Goal: Task Accomplishment & Management: Use online tool/utility

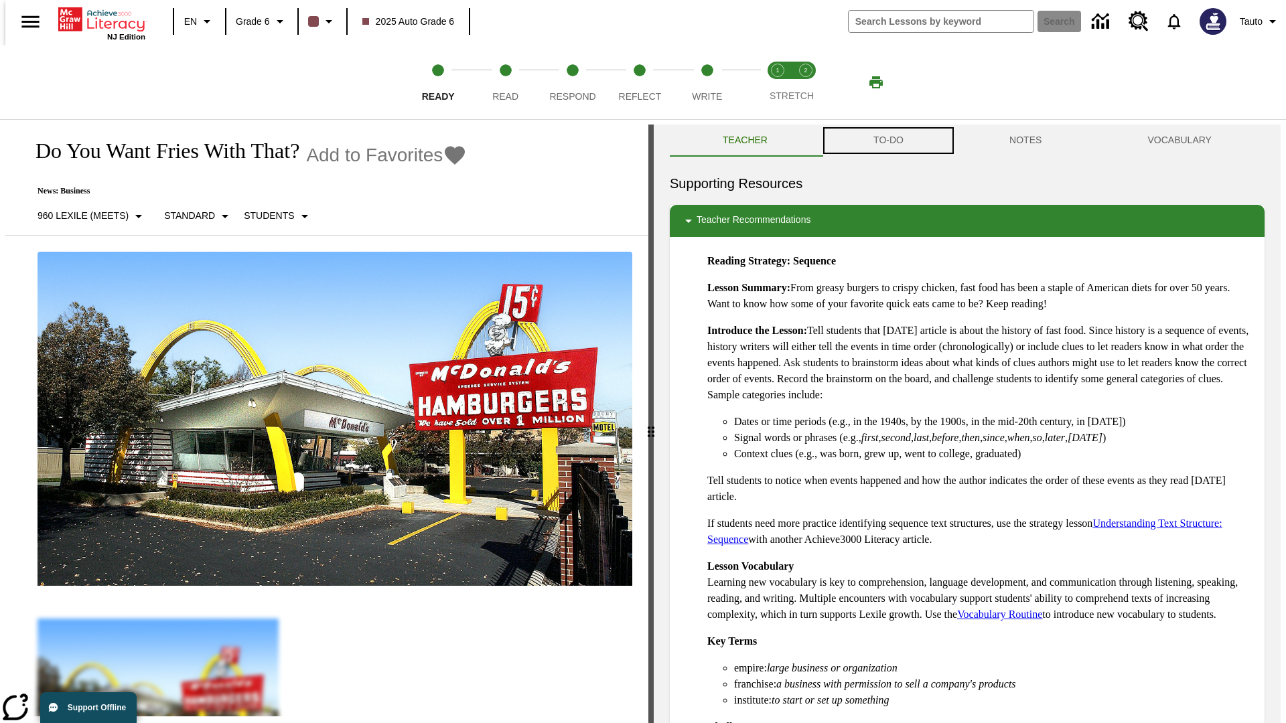
click at [887, 141] on button "TO-DO" at bounding box center [888, 141] width 136 height 32
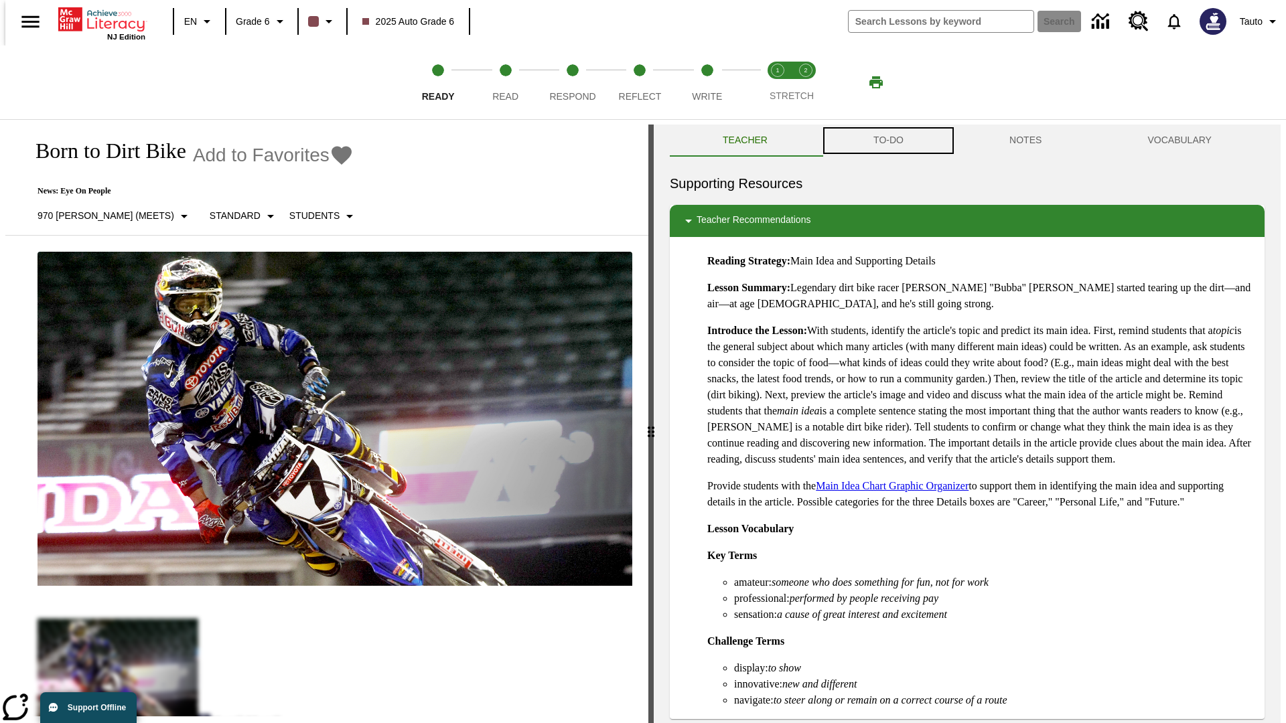
click at [887, 141] on button "TO-DO" at bounding box center [888, 141] width 136 height 32
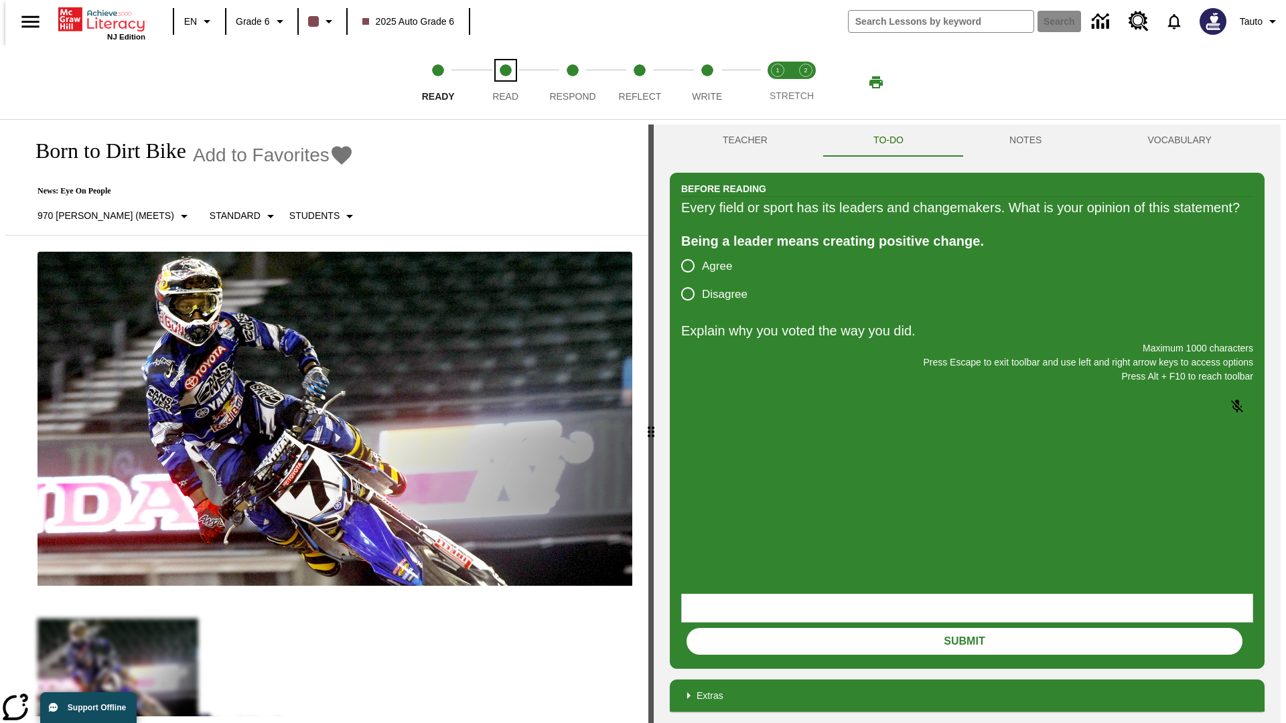
click at [505, 82] on span "Read" at bounding box center [505, 91] width 26 height 24
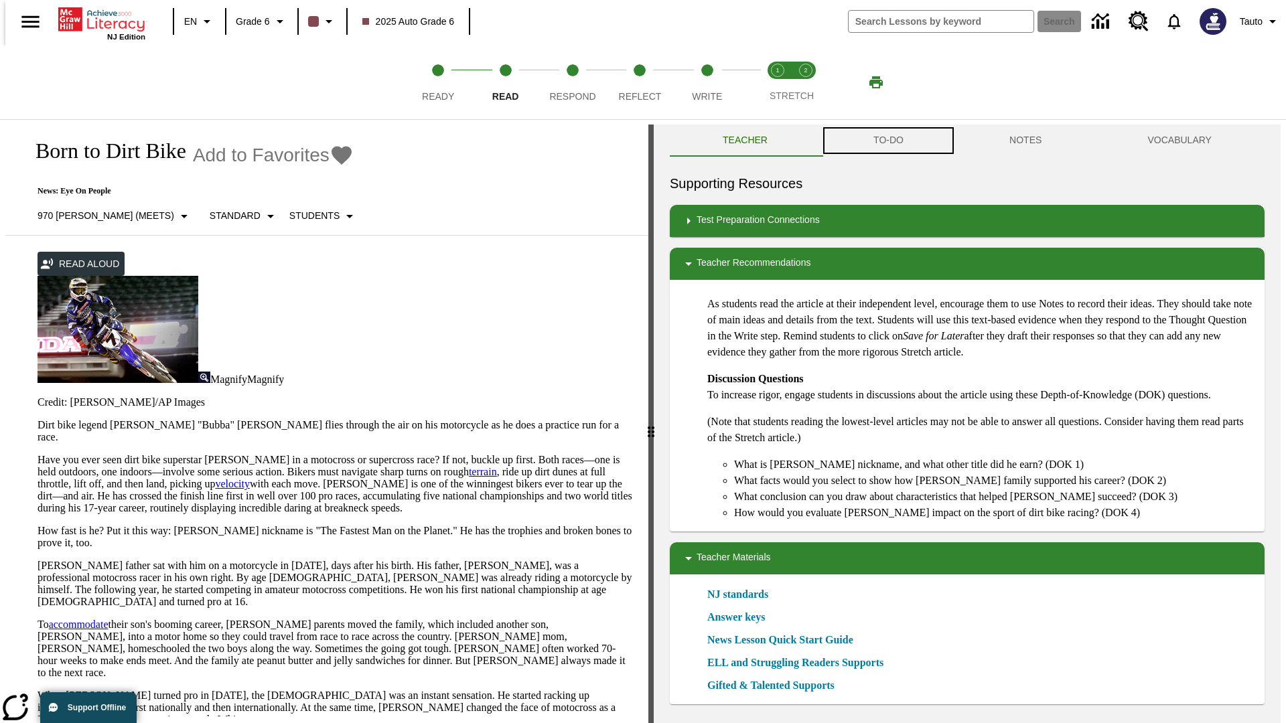
scroll to position [1, 0]
click at [887, 141] on button "TO-DO" at bounding box center [888, 140] width 136 height 32
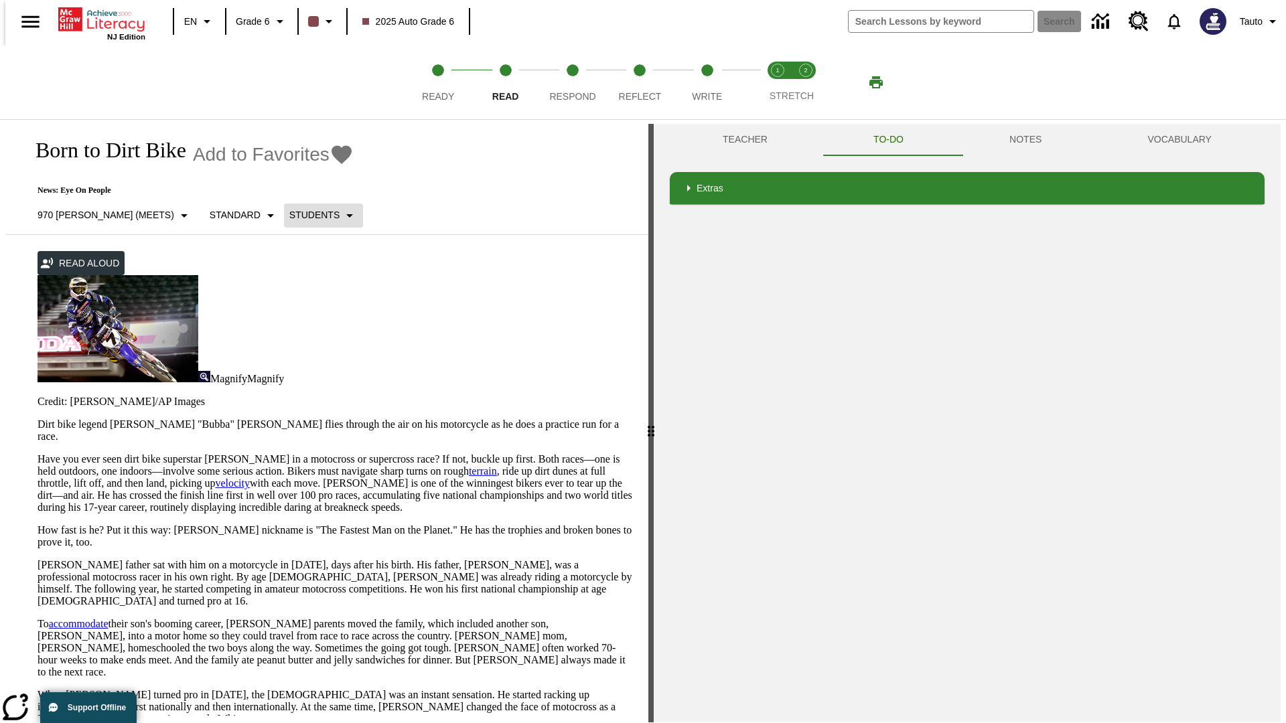
click at [289, 215] on p "Students" at bounding box center [314, 215] width 50 height 14
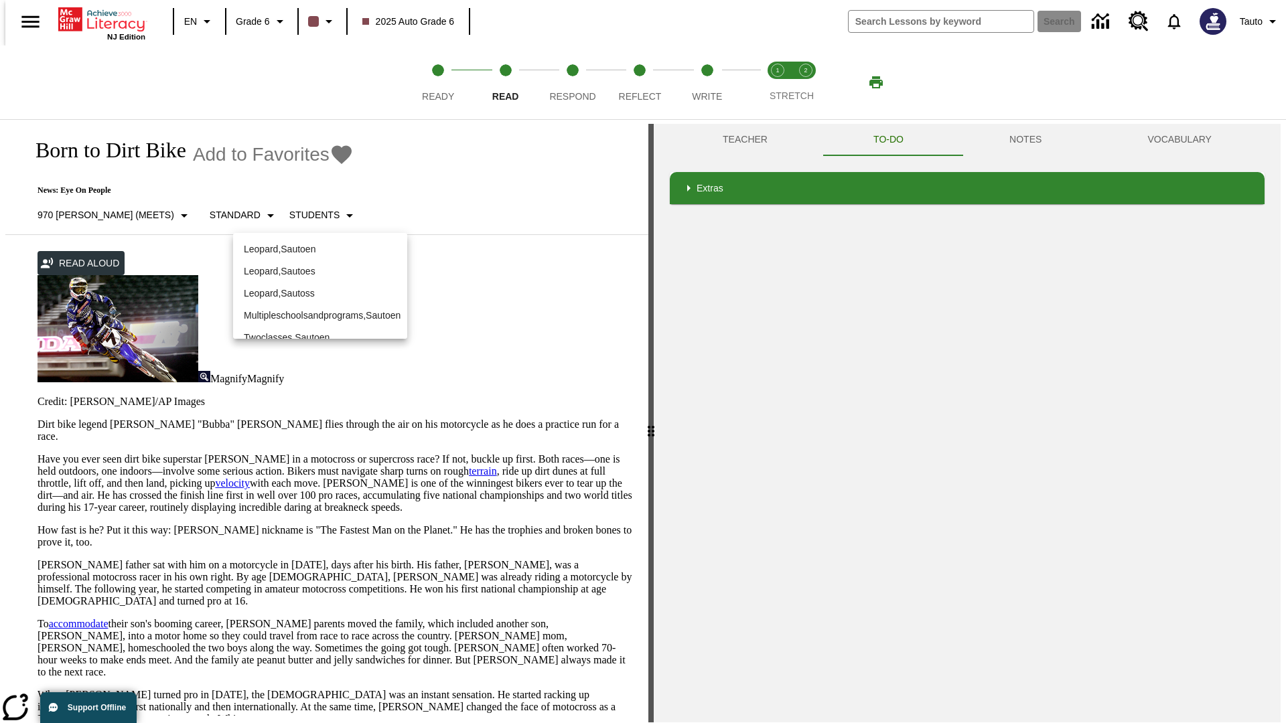
click at [309, 242] on p "Leopard , Sautoen" at bounding box center [320, 249] width 153 height 14
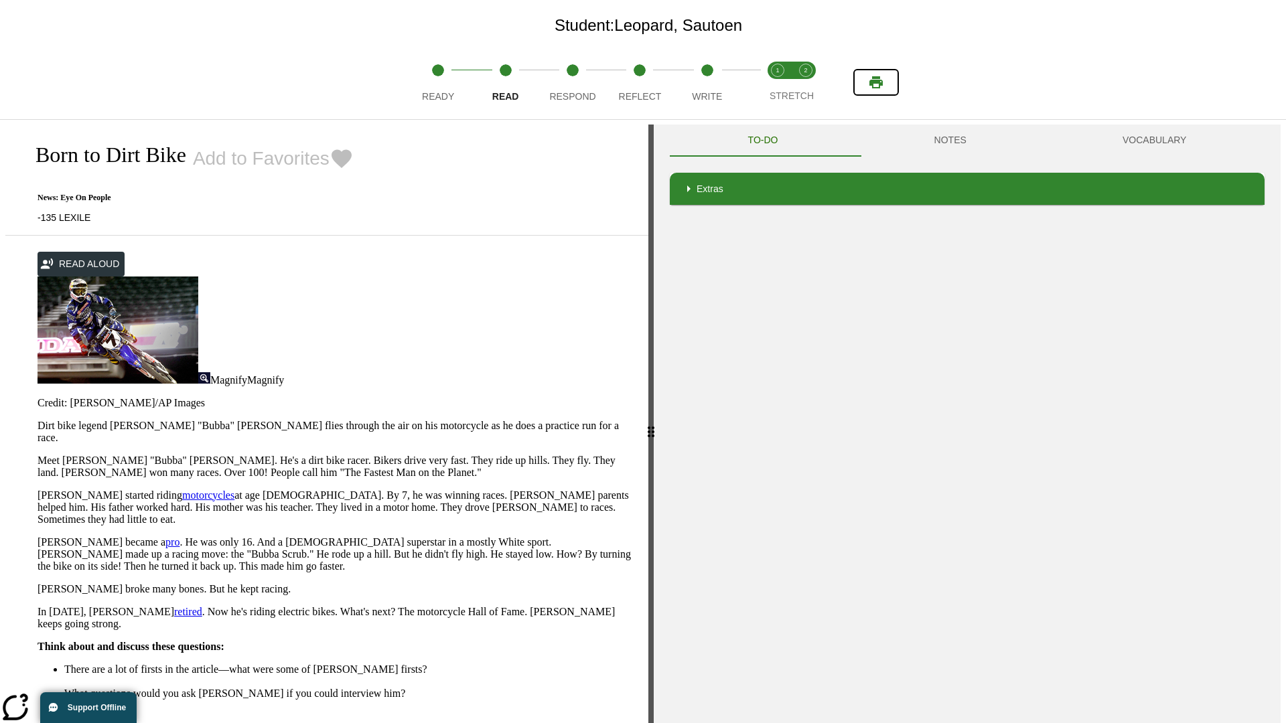
click at [876, 82] on icon "Print" at bounding box center [875, 82] width 13 height 12
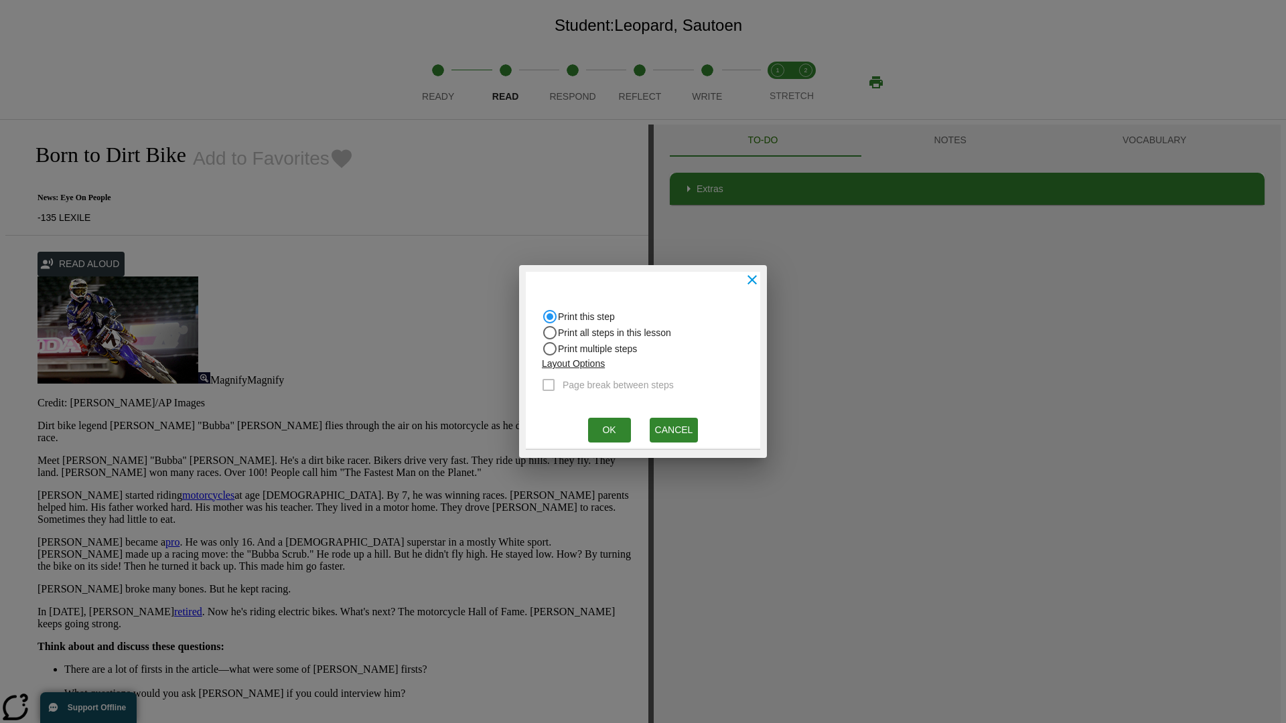
click at [550, 333] on input "Print all steps in this lesson" at bounding box center [550, 333] width 16 height 16
radio input "true"
radio input "false"
checkbox input "true"
click at [609, 430] on button "Ok" at bounding box center [609, 430] width 43 height 25
